Goal: Task Accomplishment & Management: Manage account settings

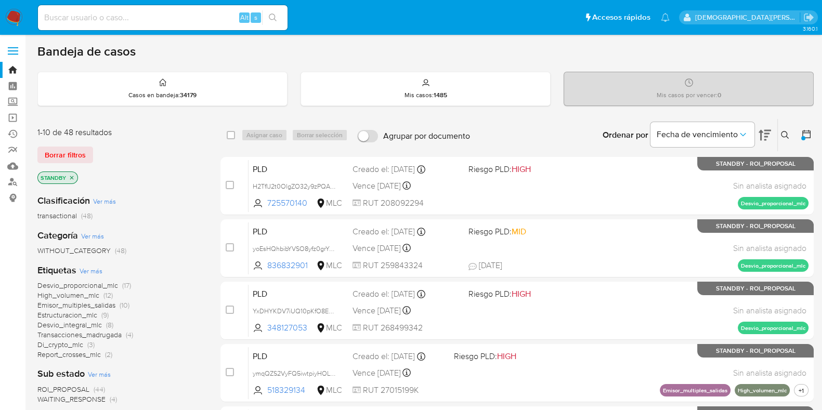
click at [808, 137] on icon at bounding box center [806, 134] width 10 height 10
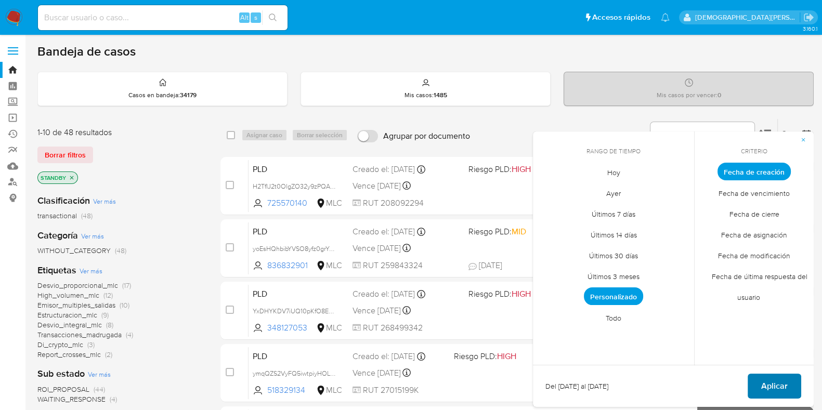
click at [789, 386] on button "Aplicar" at bounding box center [775, 386] width 54 height 25
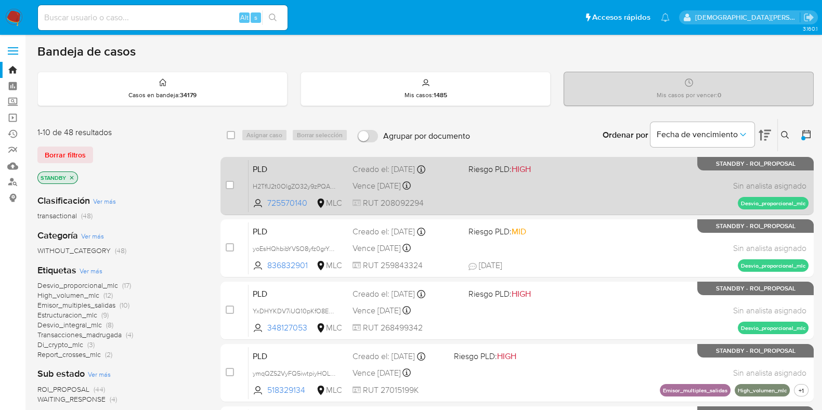
click at [583, 191] on div "PLD H2TfIJ2t0OlgZO32y9zPQAeN 725570140 MLC Riesgo PLD: HIGH Creado el: 12/07/20…" at bounding box center [529, 186] width 560 height 53
click at [231, 187] on input "checkbox" at bounding box center [230, 185] width 8 height 8
checkbox input "true"
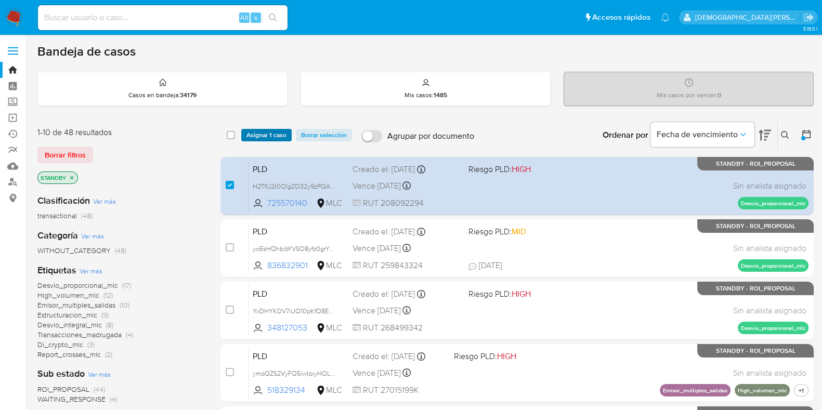
click at [265, 137] on span "Asignar 1 caso" at bounding box center [266, 135] width 40 height 10
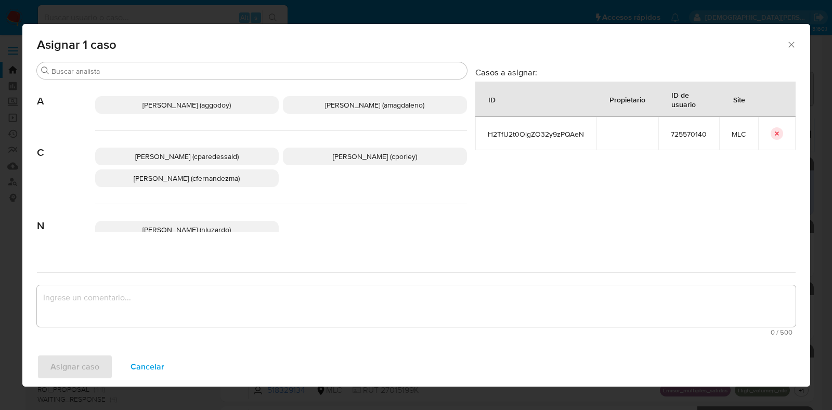
click at [337, 157] on span "Christian Porley (cporley)" at bounding box center [375, 156] width 84 height 10
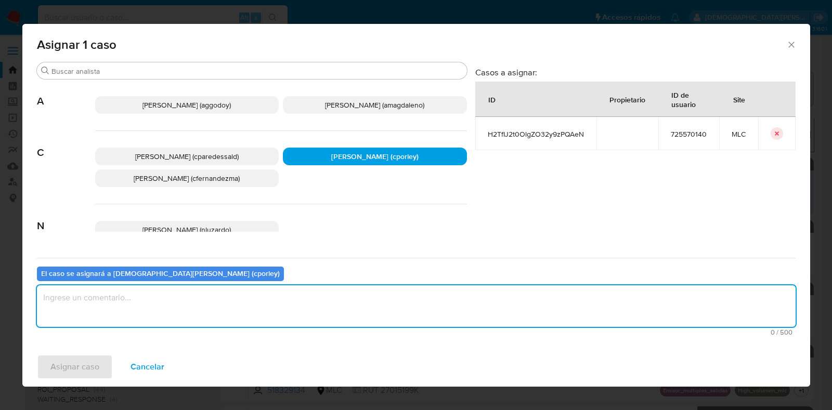
click at [299, 291] on textarea "assign-modal" at bounding box center [416, 306] width 759 height 42
paste textarea "Identificación del cliente Número de Identificación (RUT): 208092294 Nombre Com…"
type textarea "Identificación del cliente Número de Identificación (RUT): 208092294 Nombre Com…"
click at [161, 303] on textarea "assign-modal" at bounding box center [416, 306] width 759 height 42
type textarea "-"
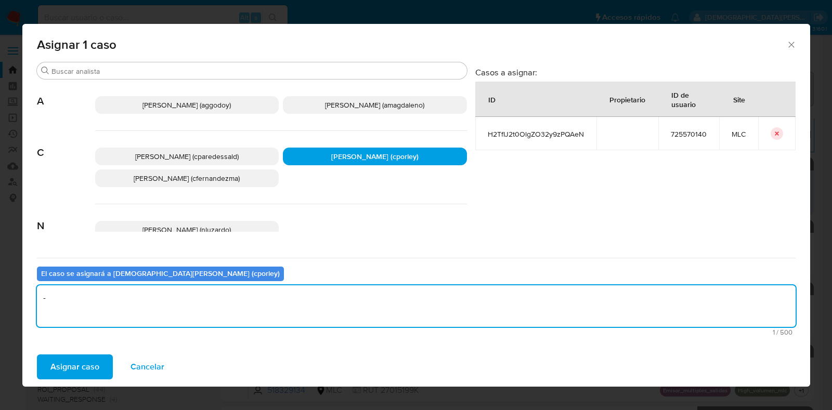
click at [60, 368] on span "Asignar caso" at bounding box center [74, 367] width 49 height 23
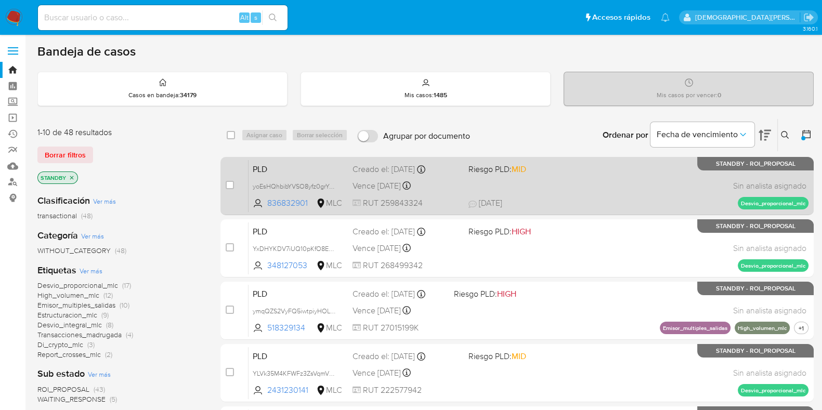
click at [615, 201] on span "20/09/2025 20/09/2025 10:45" at bounding box center [581, 203] width 224 height 11
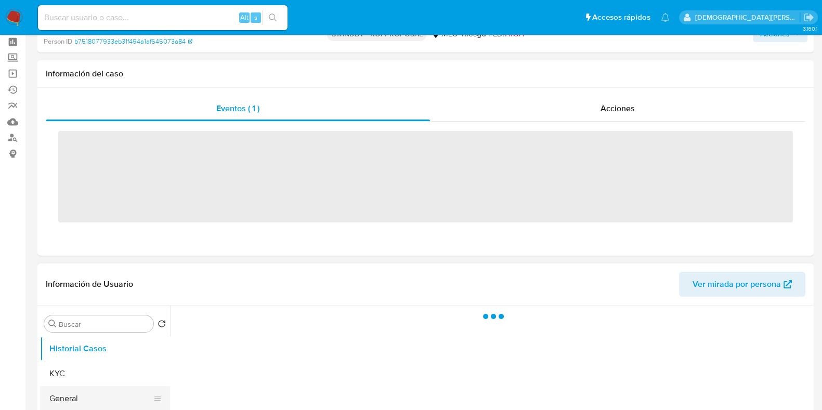
scroll to position [64, 0]
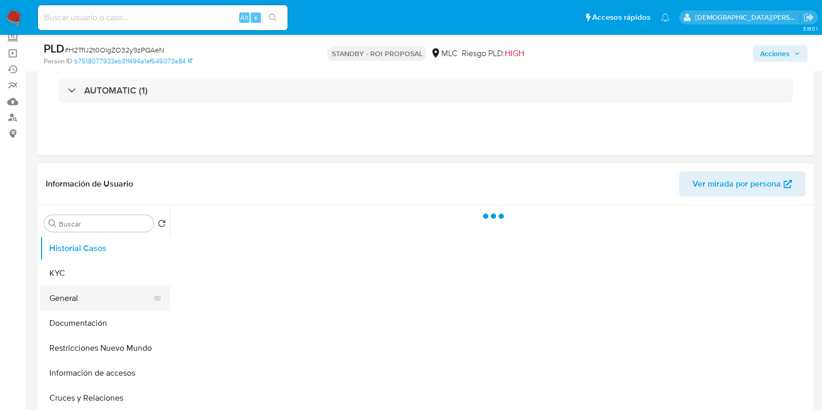
click at [77, 296] on button "General" at bounding box center [101, 298] width 122 height 25
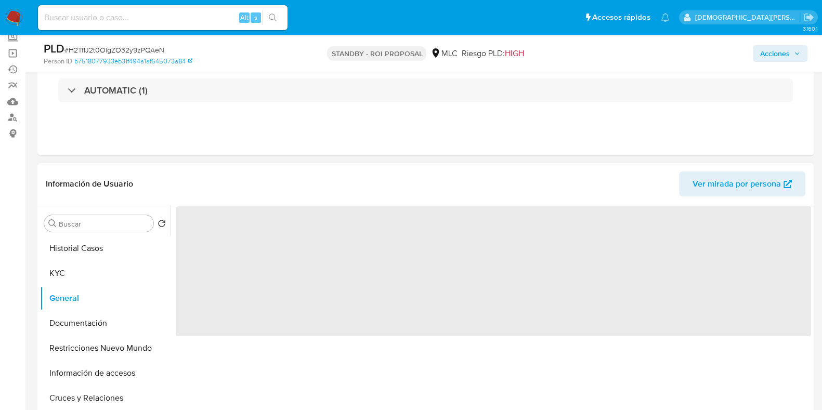
select select "10"
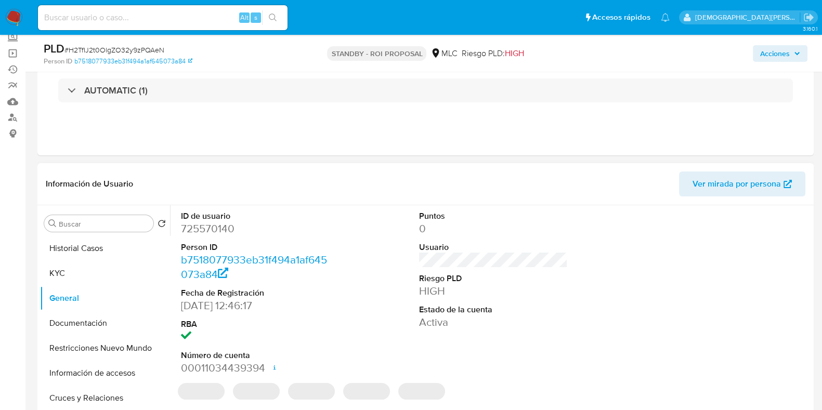
click at [210, 224] on dd "725570140" at bounding box center [255, 229] width 149 height 15
copy dd "725570140"
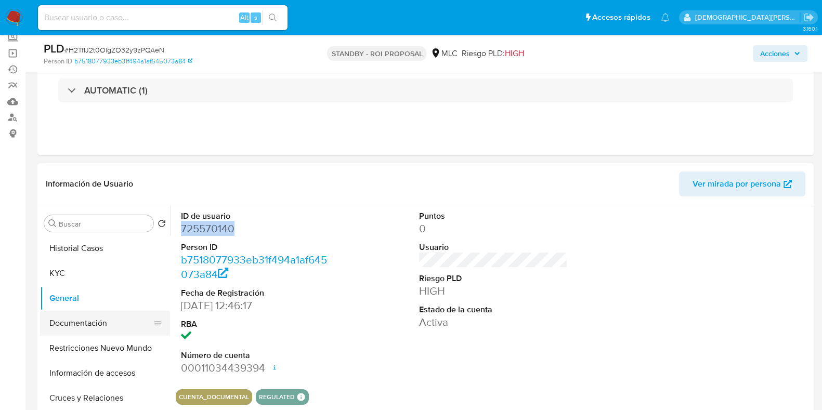
click at [97, 326] on button "Documentación" at bounding box center [101, 323] width 122 height 25
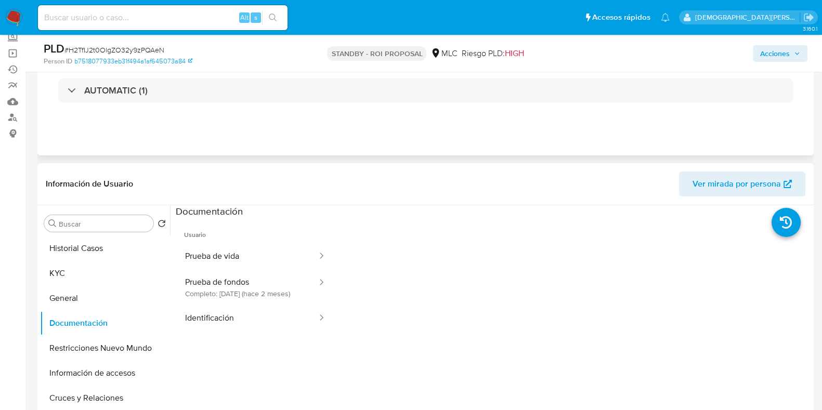
scroll to position [129, 0]
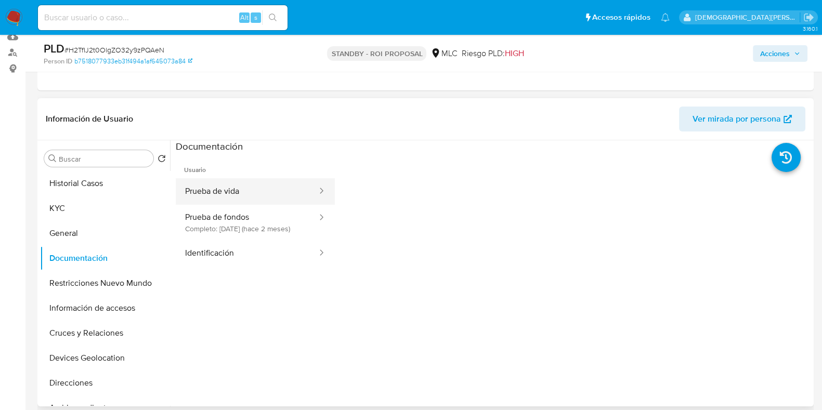
click at [267, 196] on button "Prueba de vida" at bounding box center [247, 191] width 142 height 27
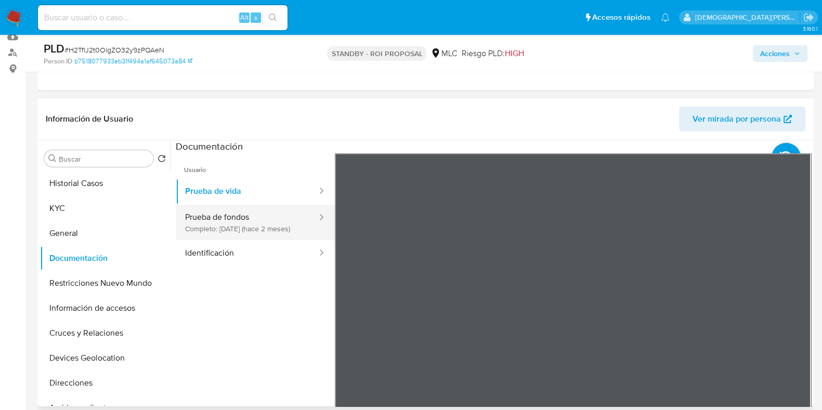
click at [261, 224] on button "Prueba de fondos Completo: 08/07/2025 (hace 2 meses)" at bounding box center [247, 222] width 142 height 35
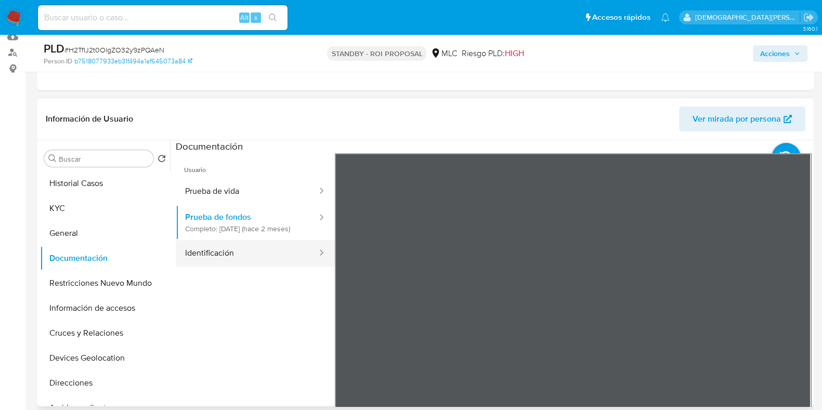
click at [266, 266] on button "Identificación" at bounding box center [247, 253] width 142 height 27
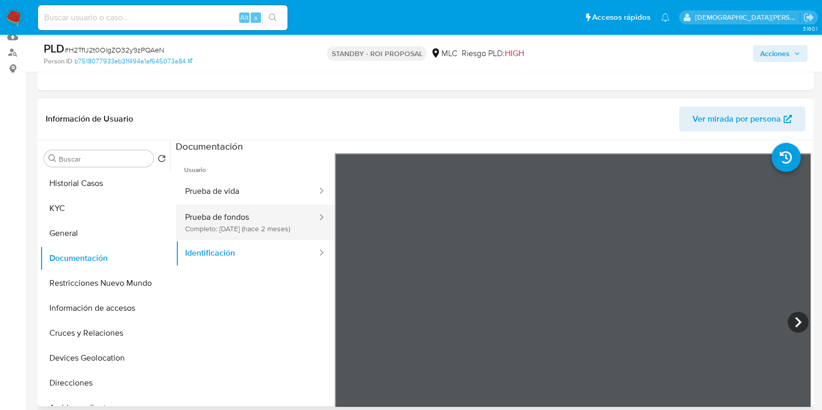
click at [223, 226] on button "Prueba de fondos Completo: 08/07/2025 (hace 2 meses)" at bounding box center [247, 222] width 142 height 35
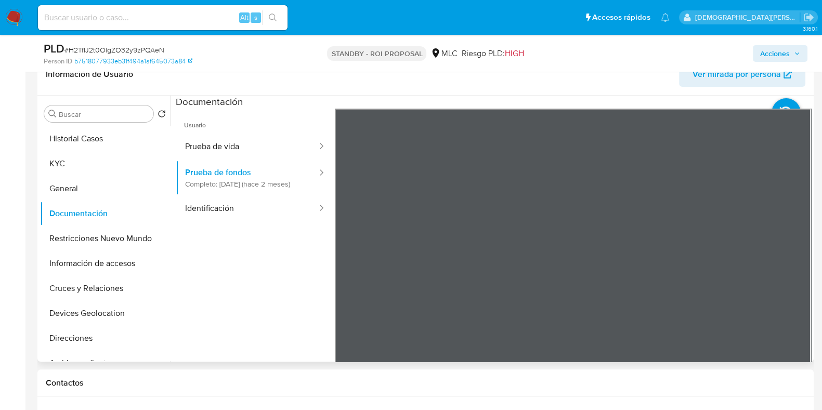
scroll to position [195, 0]
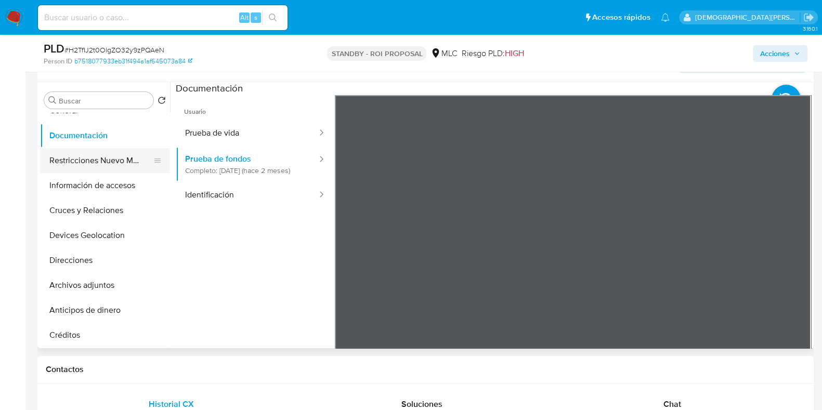
scroll to position [129, 0]
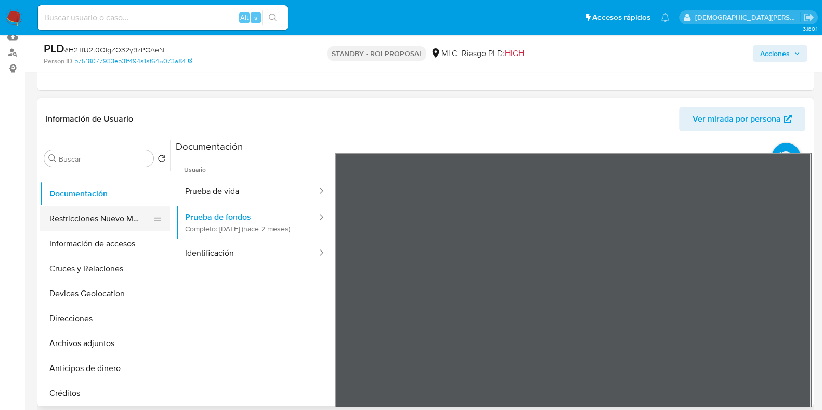
click at [77, 219] on button "Restricciones Nuevo Mundo" at bounding box center [101, 218] width 122 height 25
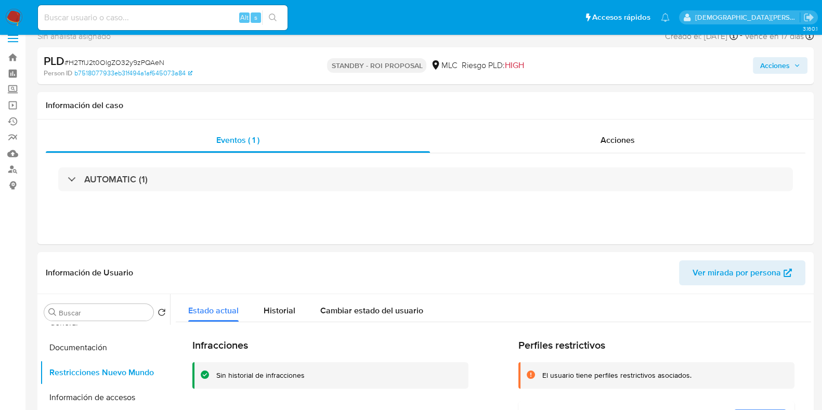
scroll to position [0, 0]
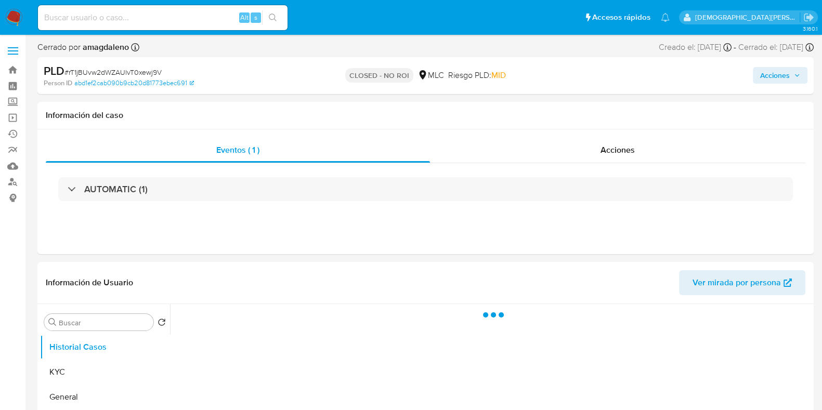
select select "10"
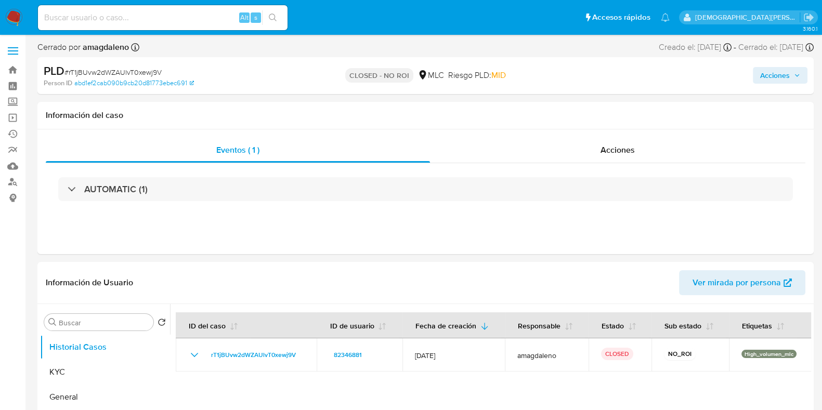
click at [11, 17] on img at bounding box center [14, 18] width 18 height 18
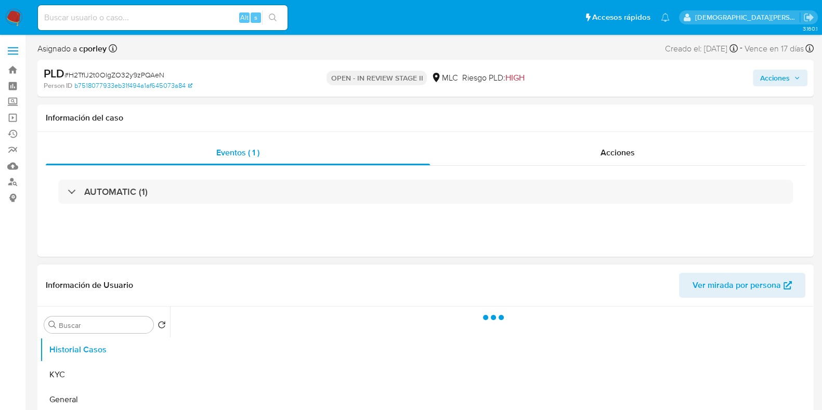
select select "10"
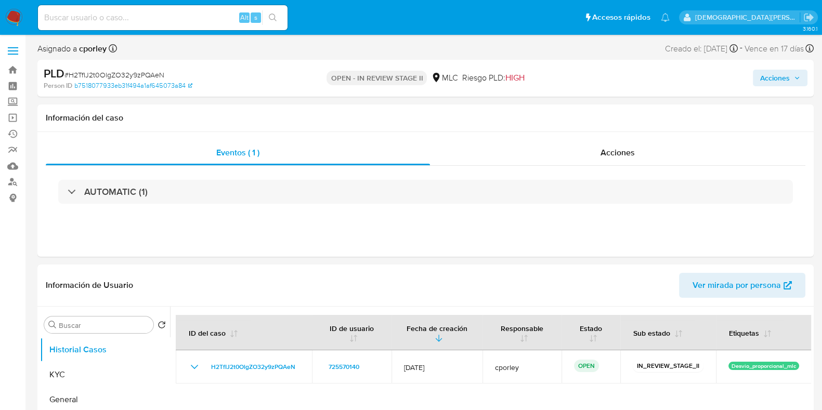
click at [758, 84] on button "Acciones" at bounding box center [780, 78] width 55 height 17
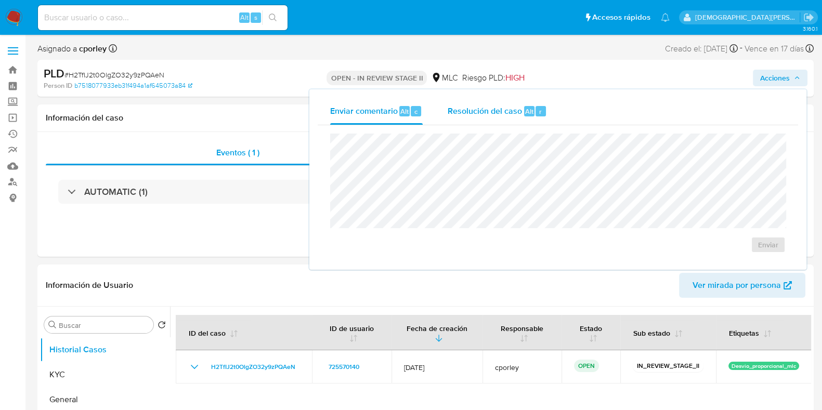
click at [491, 119] on div "Resolución del caso Alt r" at bounding box center [497, 111] width 99 height 27
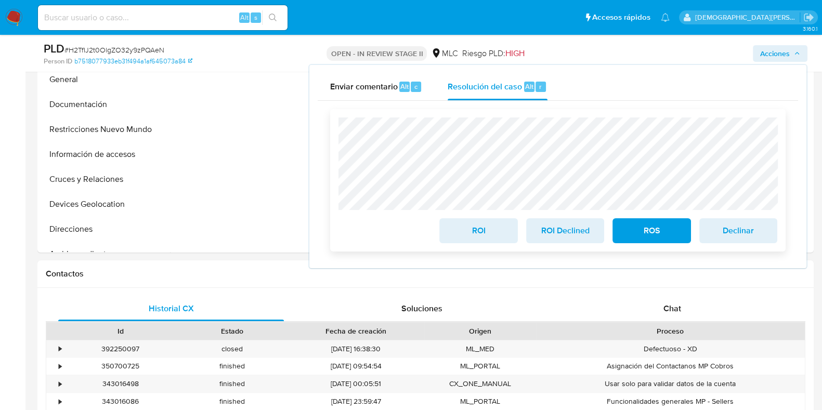
scroll to position [325, 0]
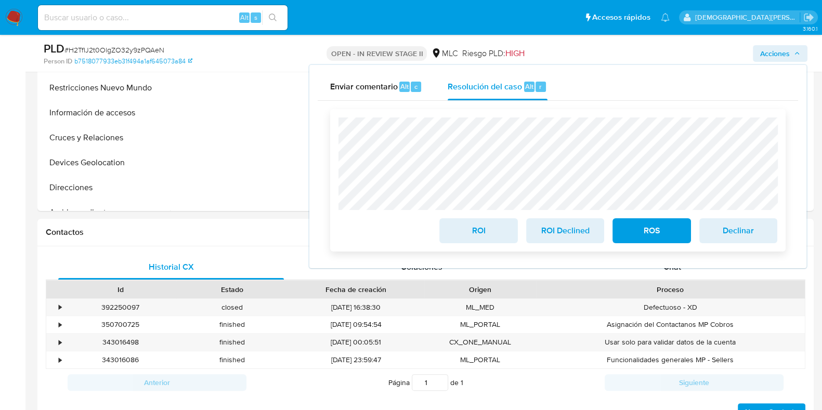
click at [476, 235] on span "ROI" at bounding box center [478, 230] width 51 height 23
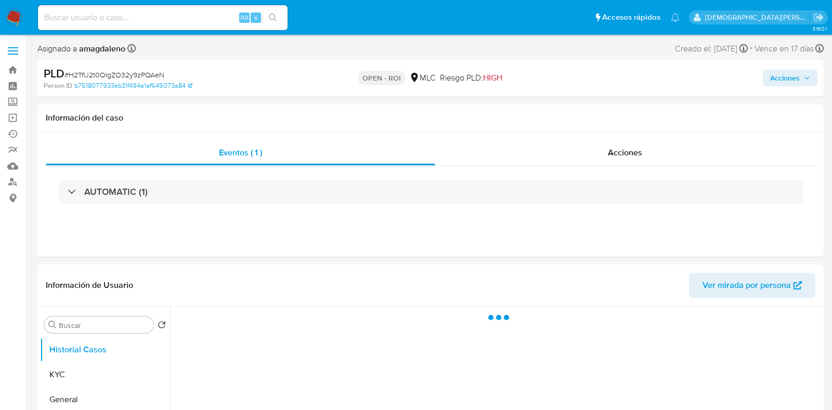
select select "10"
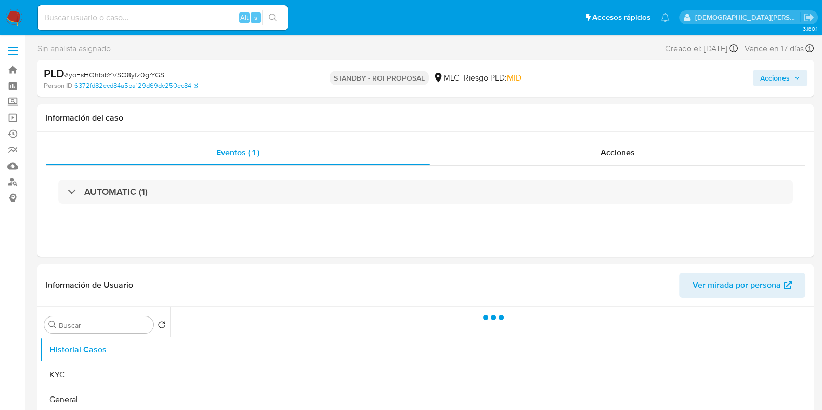
select select "10"
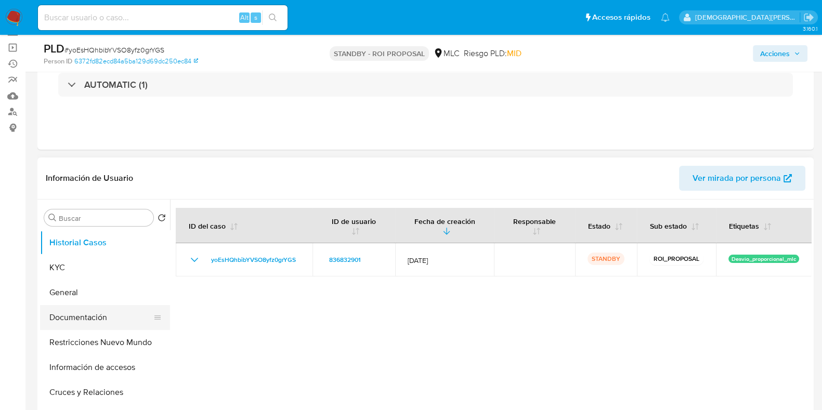
scroll to position [129, 0]
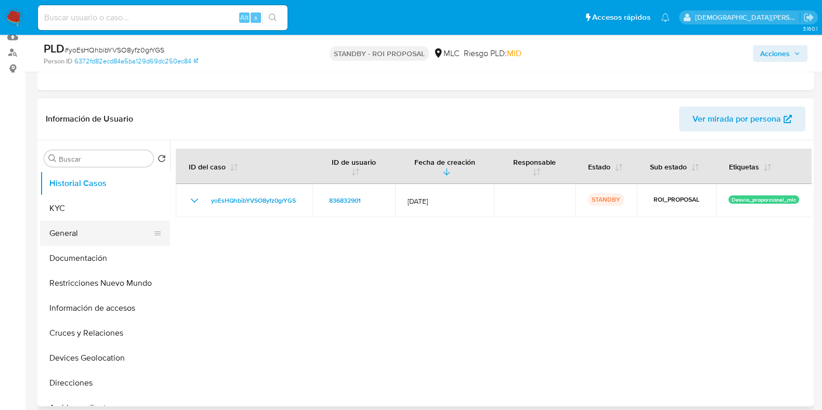
click at [71, 239] on button "General" at bounding box center [101, 233] width 122 height 25
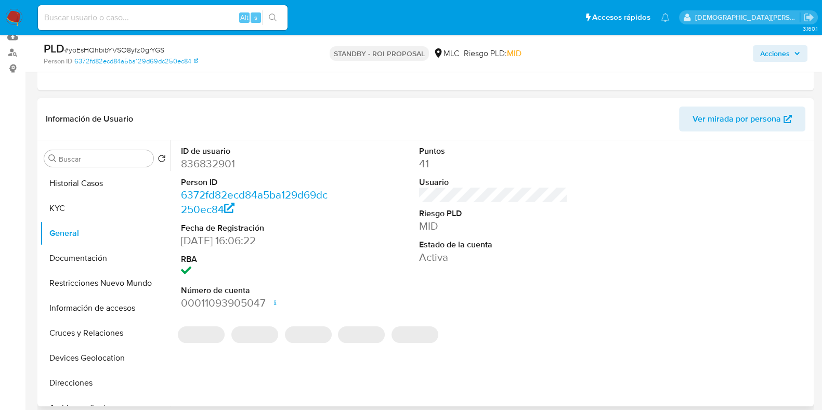
click at [198, 165] on dd "836832901" at bounding box center [255, 164] width 149 height 15
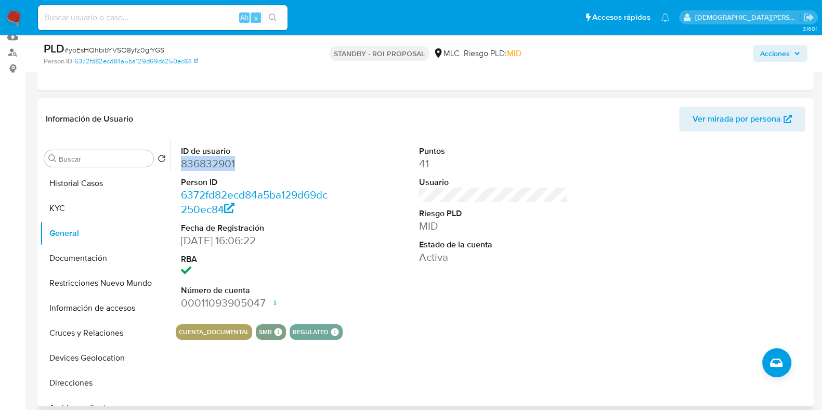
click at [198, 165] on dd "836832901" at bounding box center [255, 164] width 149 height 15
copy dd "836832901"
click at [214, 163] on dd "836832901" at bounding box center [255, 164] width 149 height 15
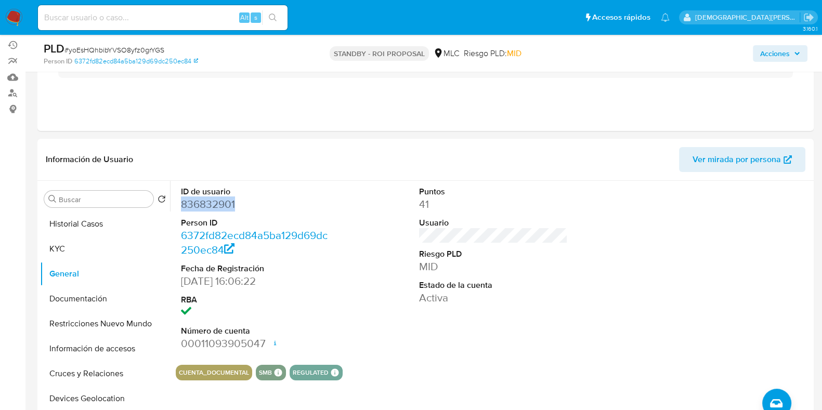
scroll to position [0, 0]
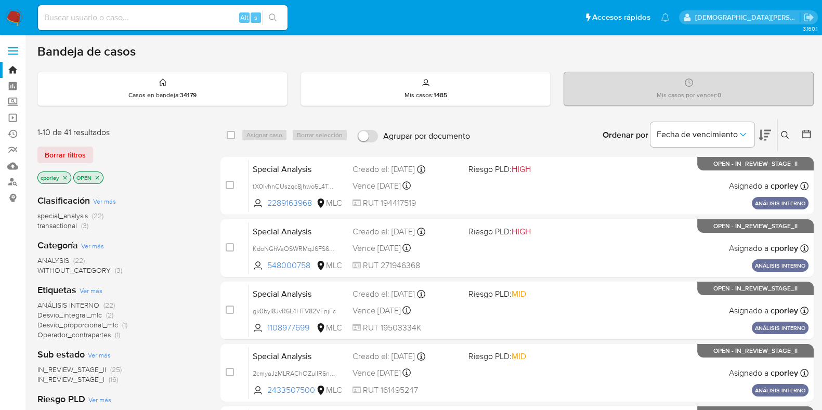
click at [99, 177] on icon "close-filter" at bounding box center [97, 178] width 6 height 6
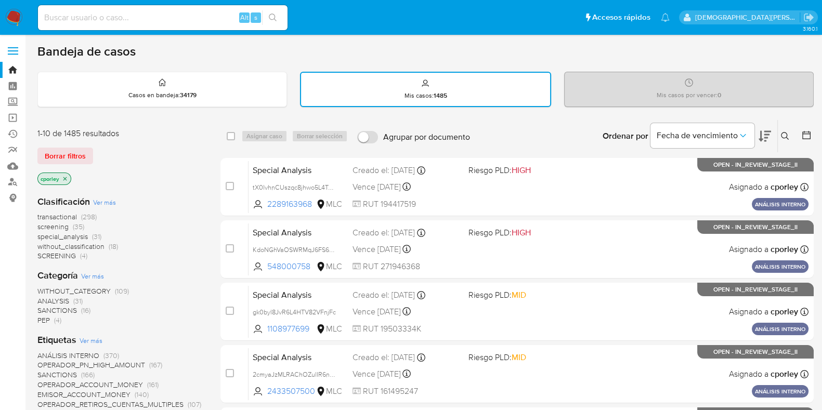
click at [63, 176] on icon "close-filter" at bounding box center [65, 179] width 6 height 6
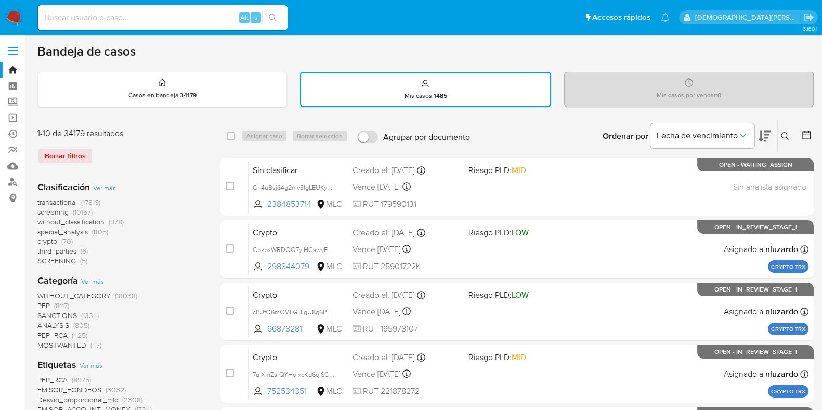
click at [806, 131] on icon at bounding box center [806, 135] width 10 height 10
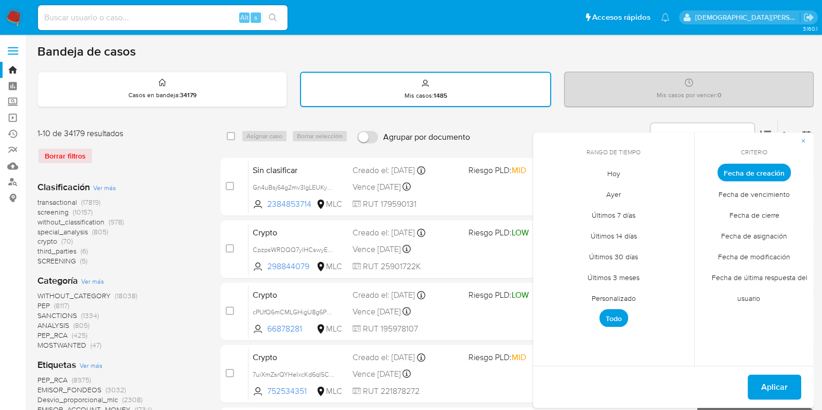
click at [618, 299] on span "Personalizado" at bounding box center [614, 298] width 66 height 21
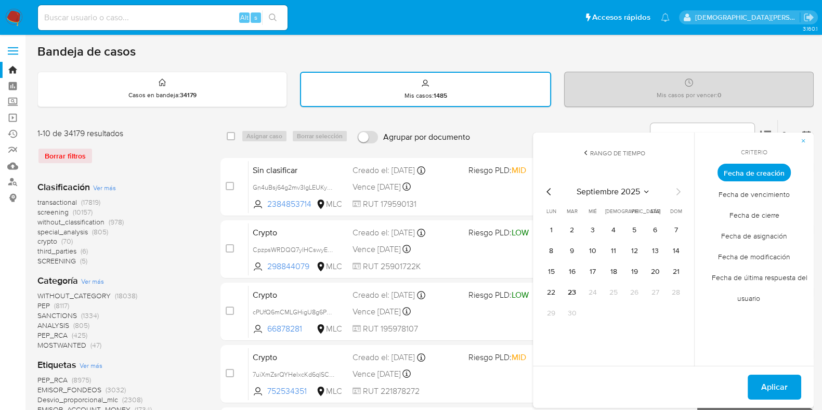
click at [549, 191] on icon "Mes anterior" at bounding box center [549, 192] width 12 height 12
click at [576, 276] on button "12" at bounding box center [572, 272] width 17 height 17
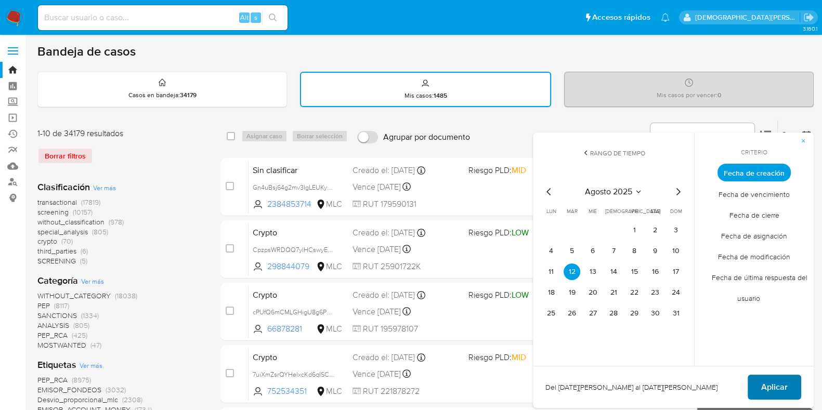
click at [783, 382] on span "Aplicar" at bounding box center [774, 387] width 27 height 23
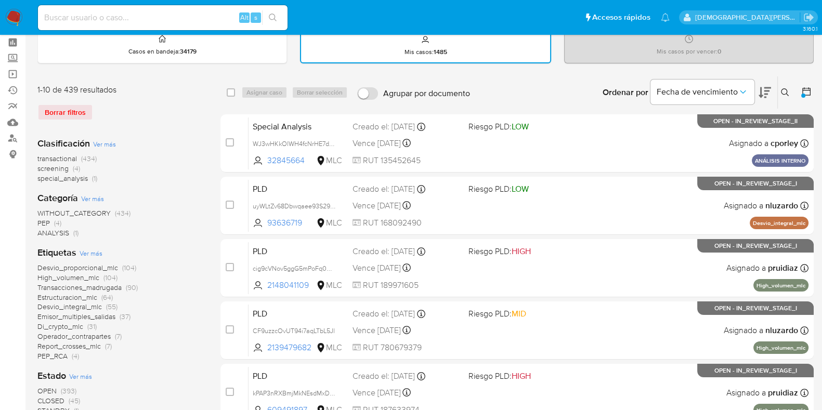
scroll to position [64, 0]
